Goal: Find specific page/section

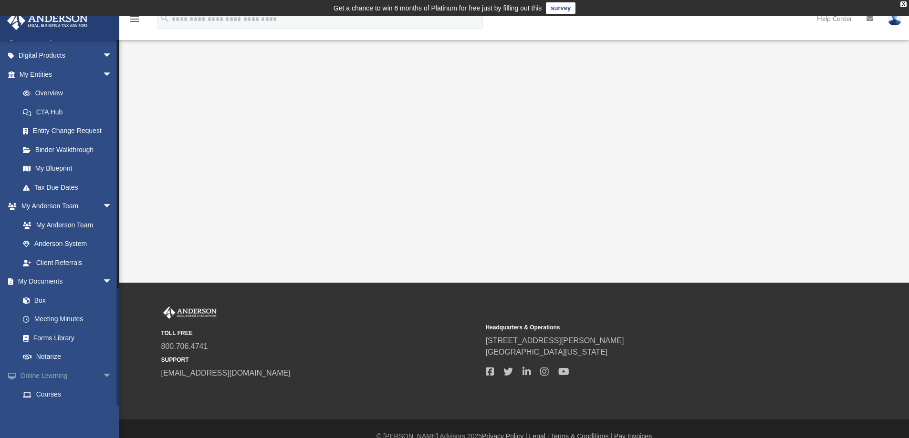
scroll to position [166, 0]
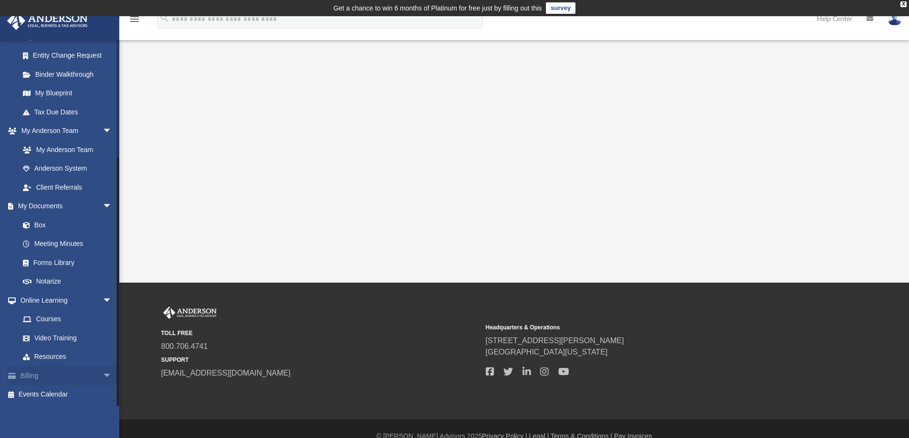
click at [62, 376] on link "Billing arrow_drop_down" at bounding box center [67, 375] width 120 height 19
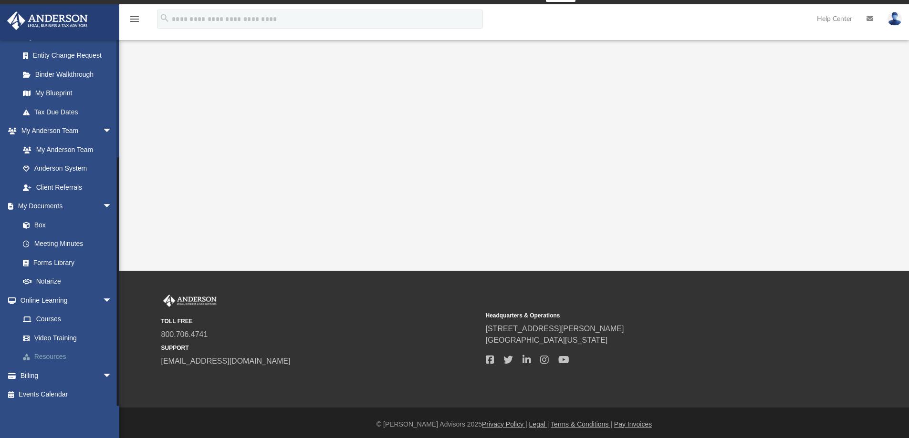
scroll to position [15, 0]
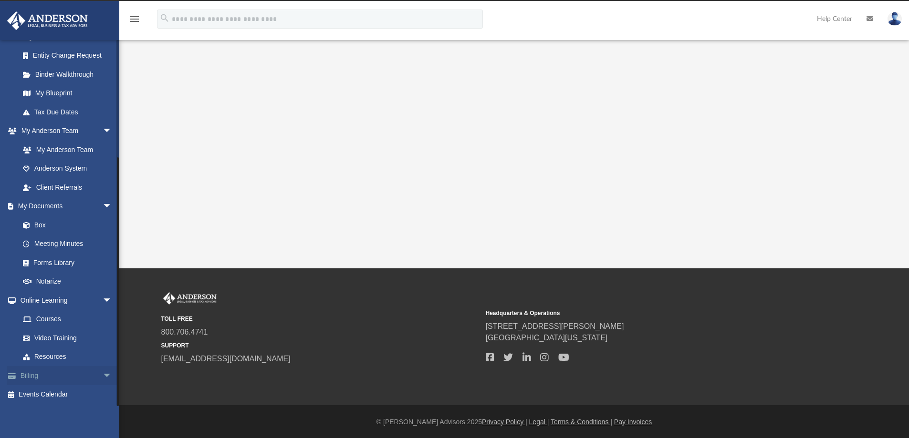
click at [103, 369] on span "arrow_drop_down" at bounding box center [112, 376] width 19 height 20
click at [51, 393] on link "$ Open Invoices" at bounding box center [69, 395] width 113 height 20
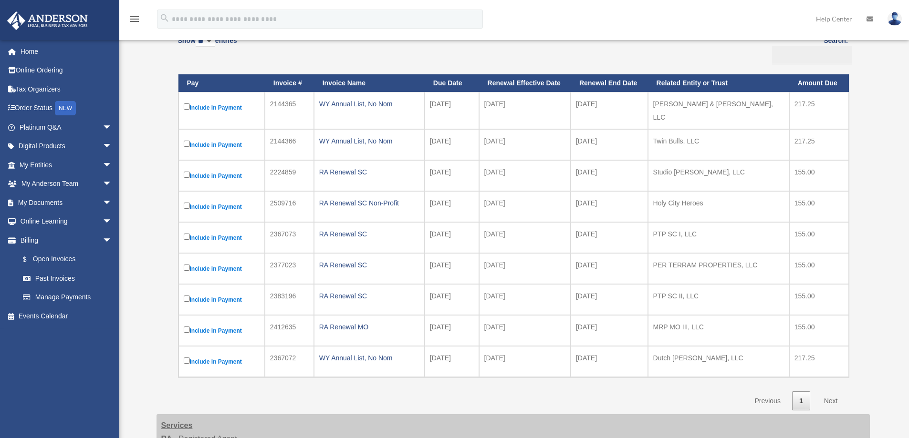
scroll to position [143, 0]
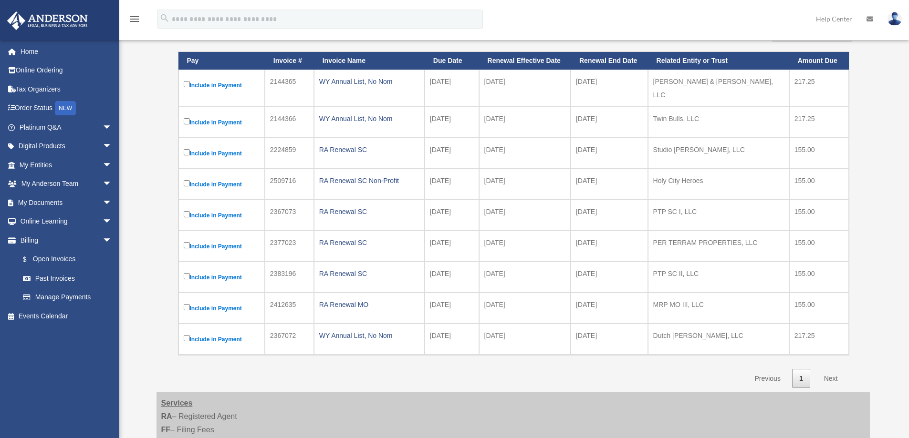
scroll to position [143, 0]
